Goal: Check status: Check status

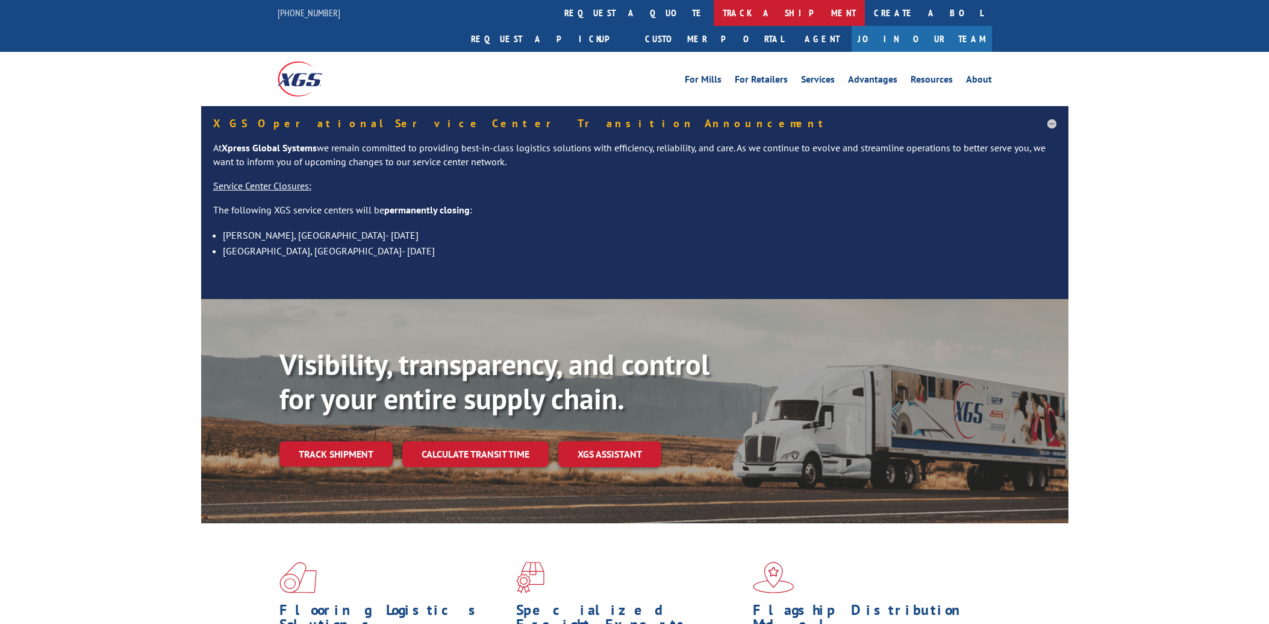
click at [714, 13] on link "track a shipment" at bounding box center [789, 13] width 151 height 26
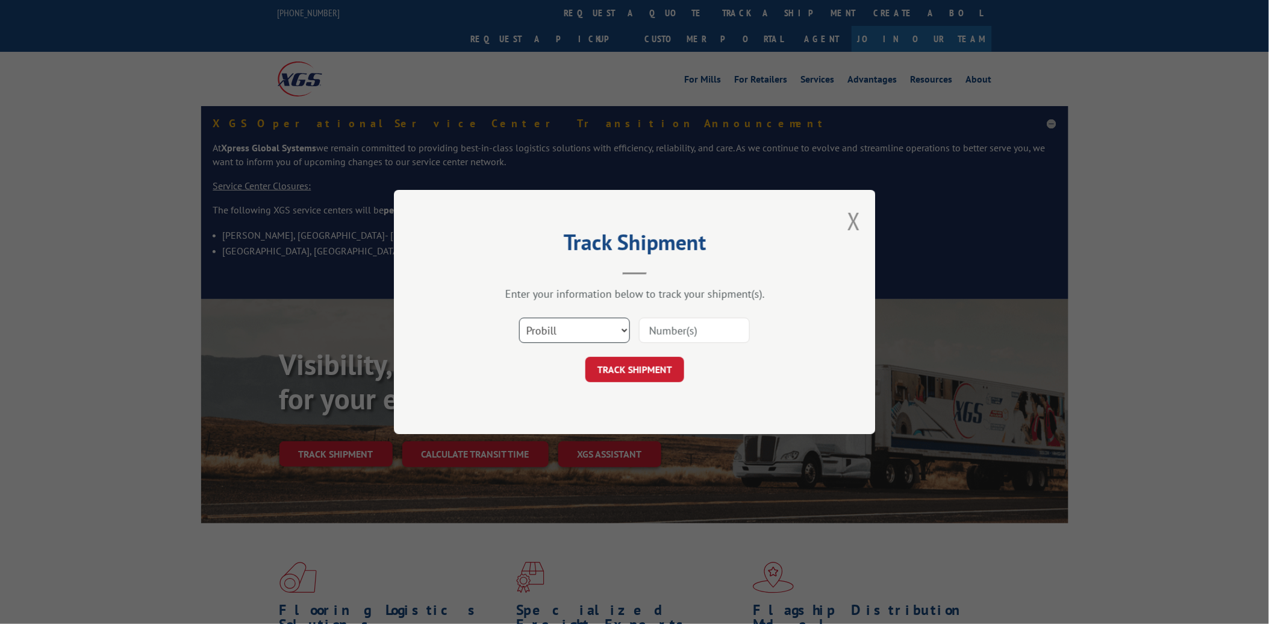
click at [549, 330] on select "Select category... Probill BOL PO" at bounding box center [574, 329] width 111 height 25
select select "po"
click at [519, 317] on select "Select category... Probill BOL PO" at bounding box center [574, 329] width 111 height 25
click at [655, 337] on input at bounding box center [694, 329] width 111 height 25
paste input "21535755"
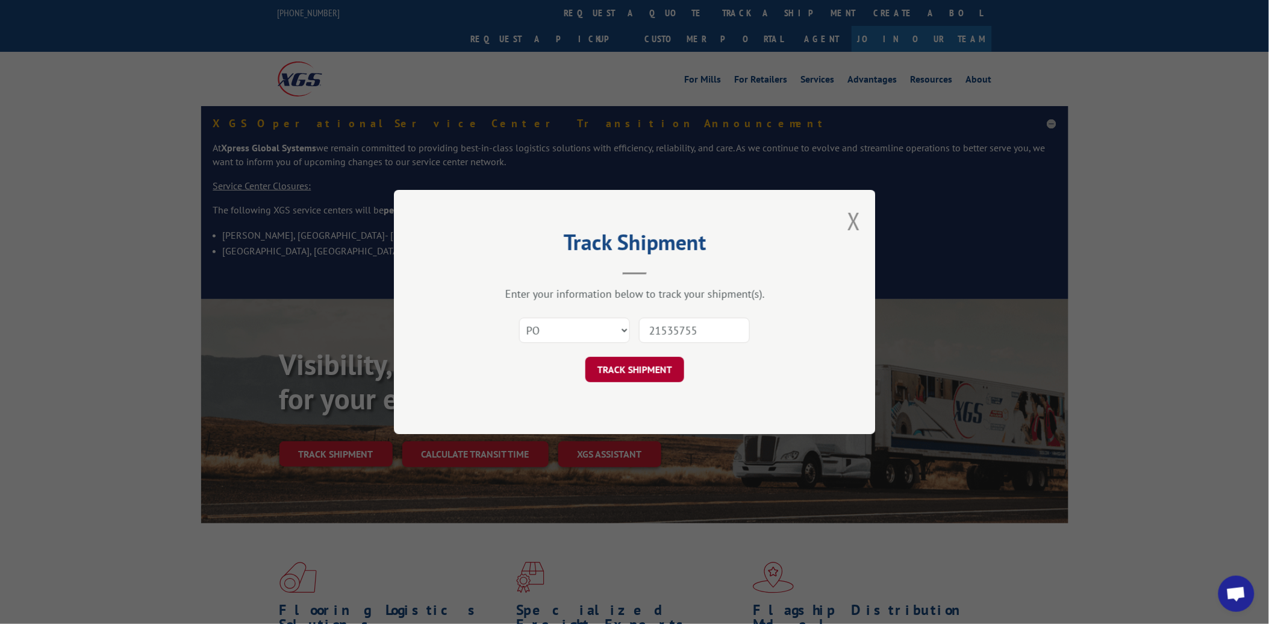
type input "21535755"
click at [645, 366] on button "TRACK SHIPMENT" at bounding box center [635, 369] width 99 height 25
